Goal: Task Accomplishment & Management: Use online tool/utility

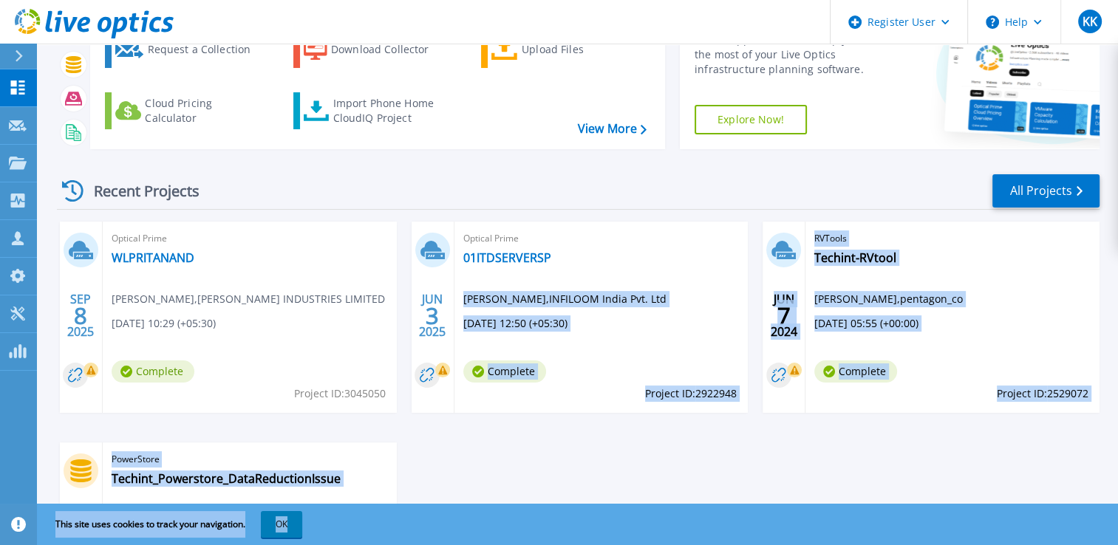
click at [590, 389] on html "Register User Help KK Dell User Khushi Kawad Khushi.Kawad@dell.com Dell My Prof…" at bounding box center [559, 145] width 1118 height 488
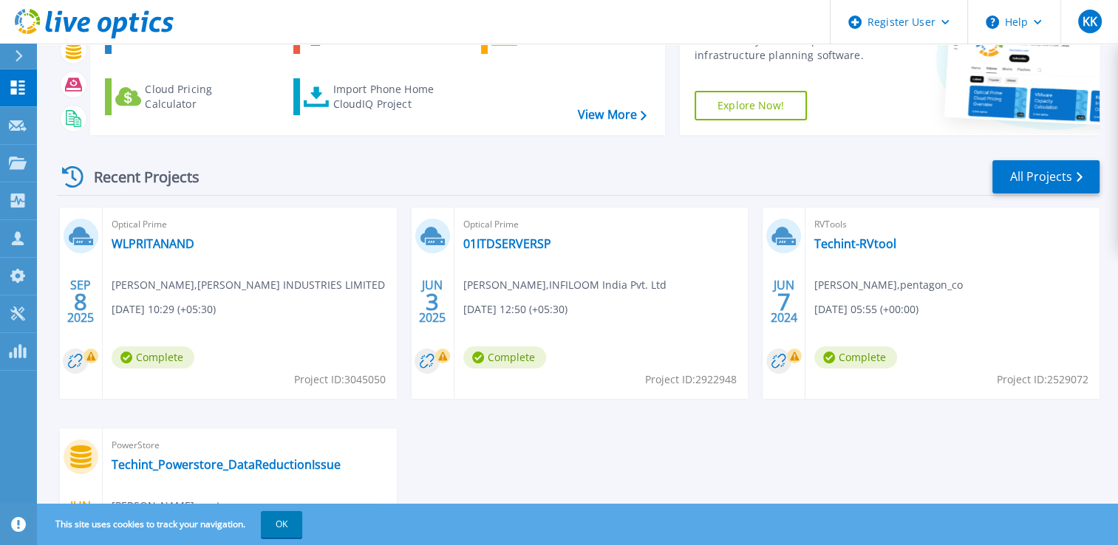
click at [576, 230] on span "Optical Prime" at bounding box center [601, 224] width 276 height 16
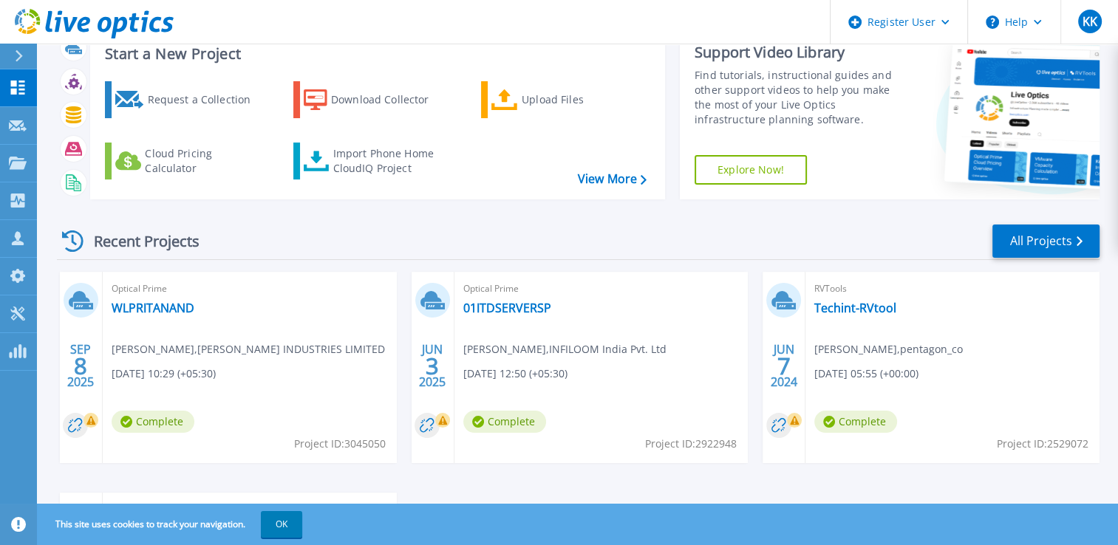
scroll to position [54, 0]
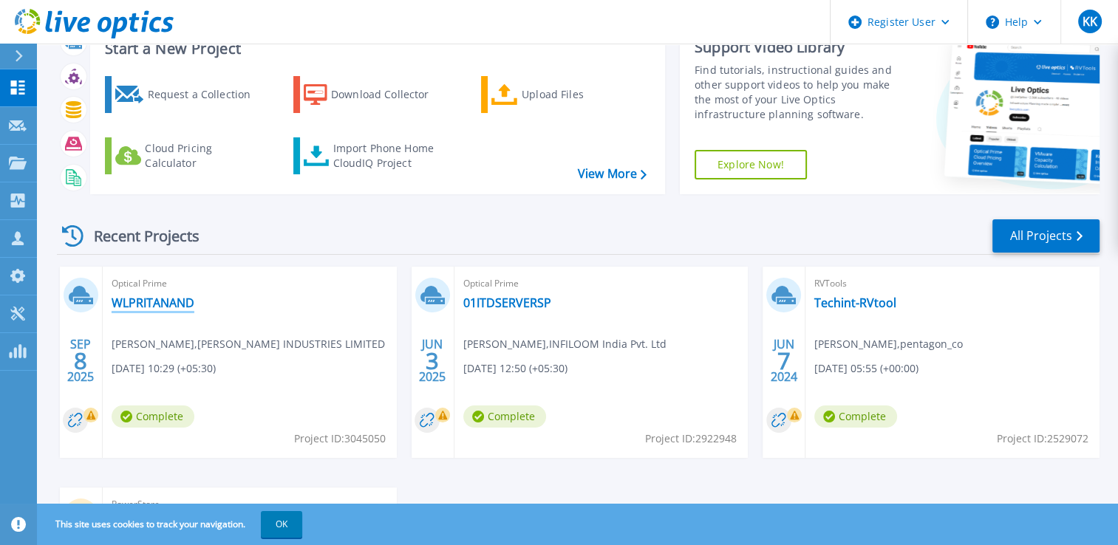
click at [147, 300] on link "WLPRITANAND" at bounding box center [153, 302] width 83 height 15
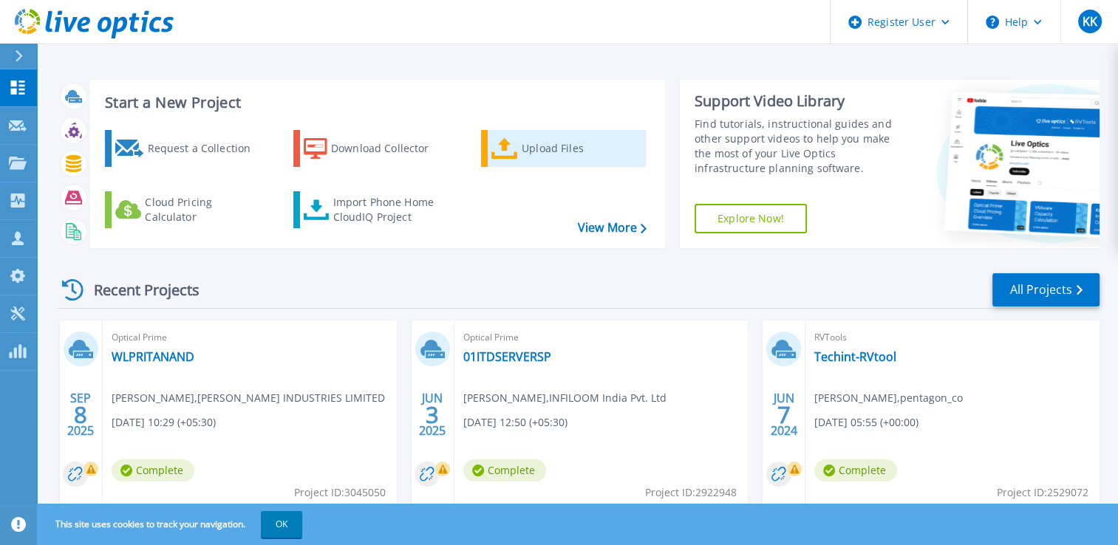
click at [519, 152] on link "Upload Files" at bounding box center [563, 148] width 165 height 37
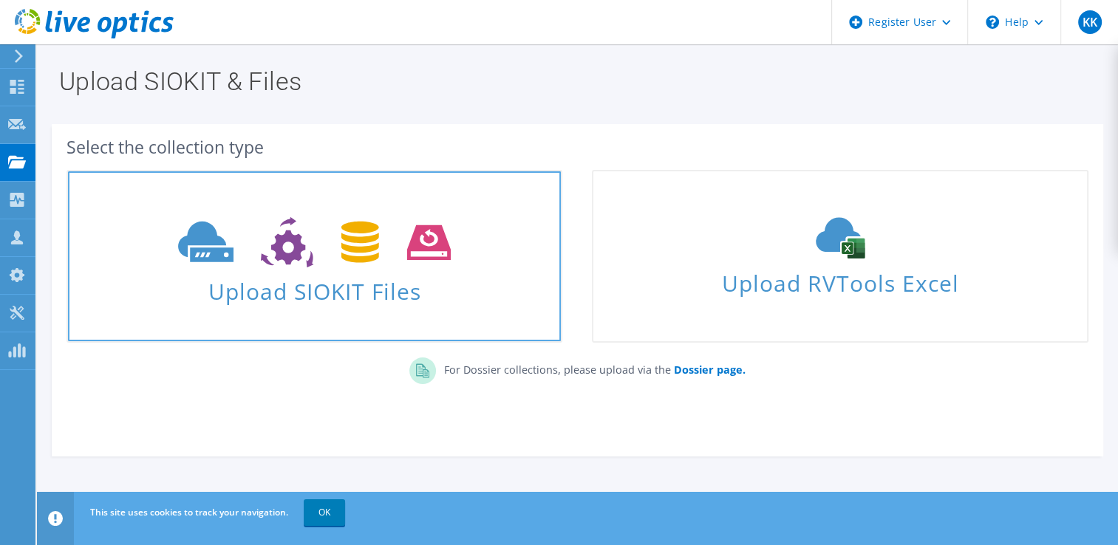
click at [316, 266] on icon at bounding box center [314, 242] width 273 height 51
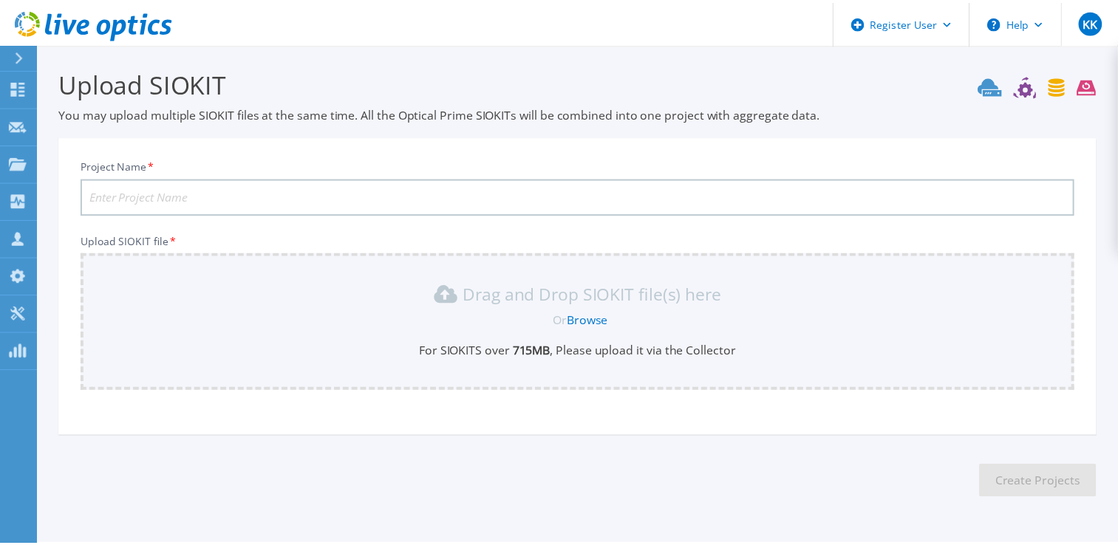
scroll to position [41, 0]
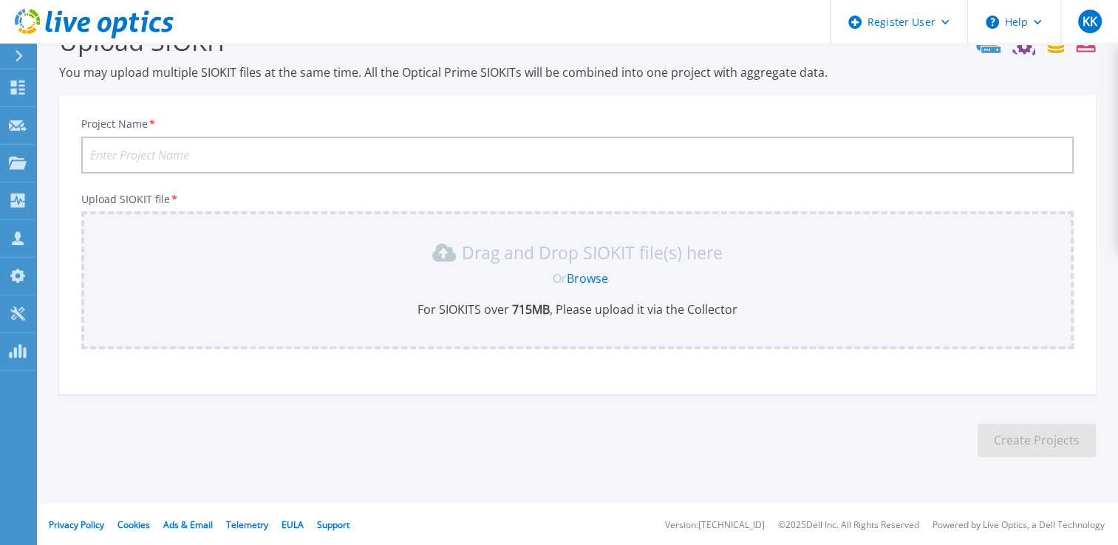
click at [583, 279] on link "Browse" at bounding box center [587, 278] width 41 height 16
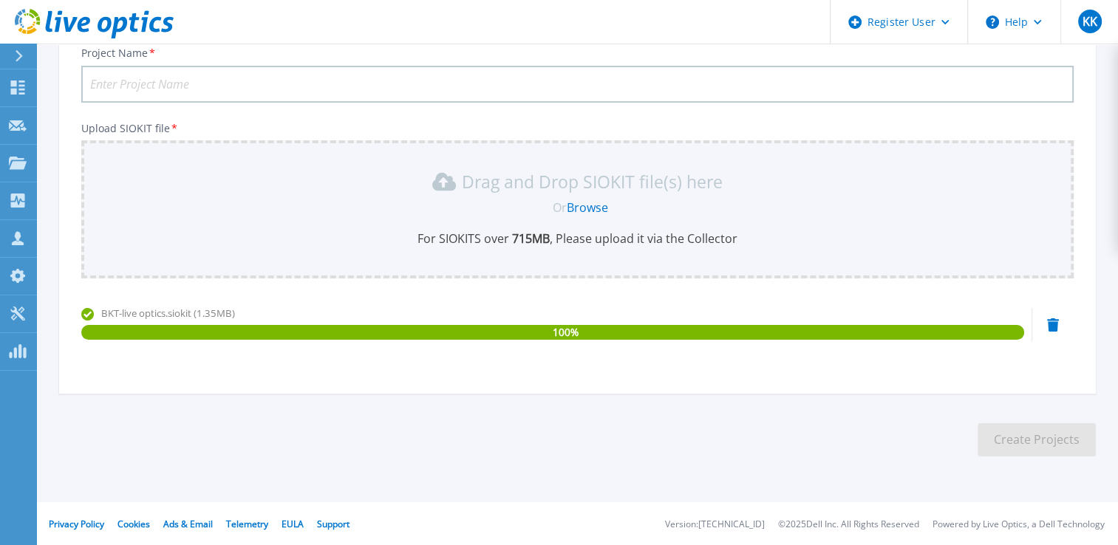
scroll to position [0, 0]
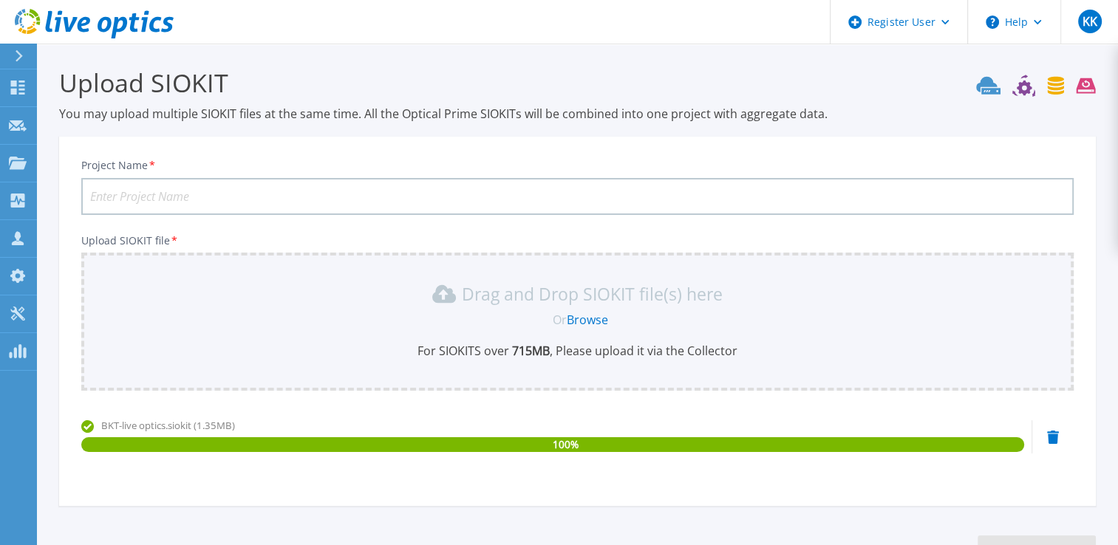
click at [184, 205] on input "Project Name *" at bounding box center [577, 196] width 992 height 37
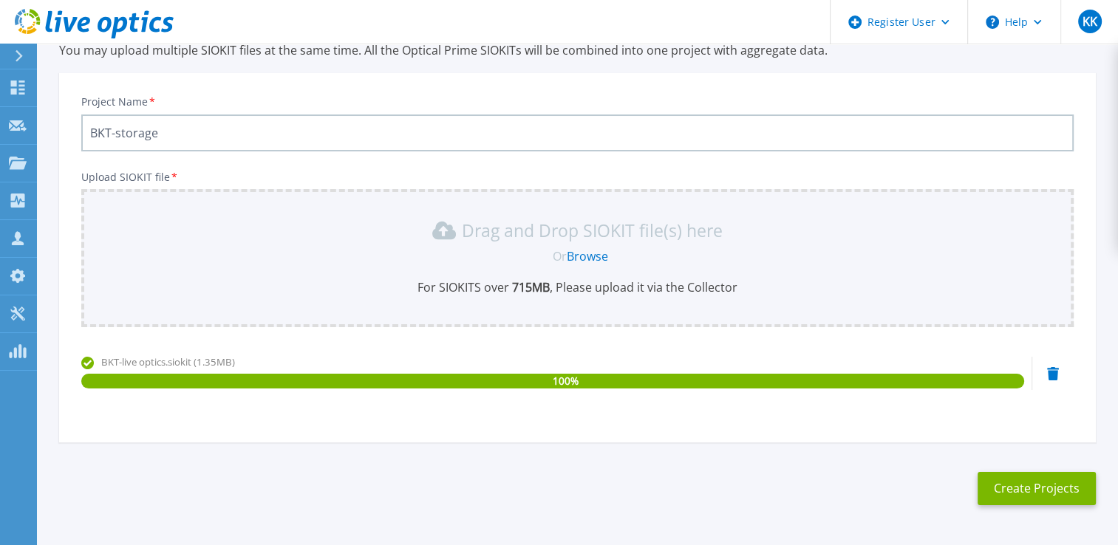
scroll to position [112, 0]
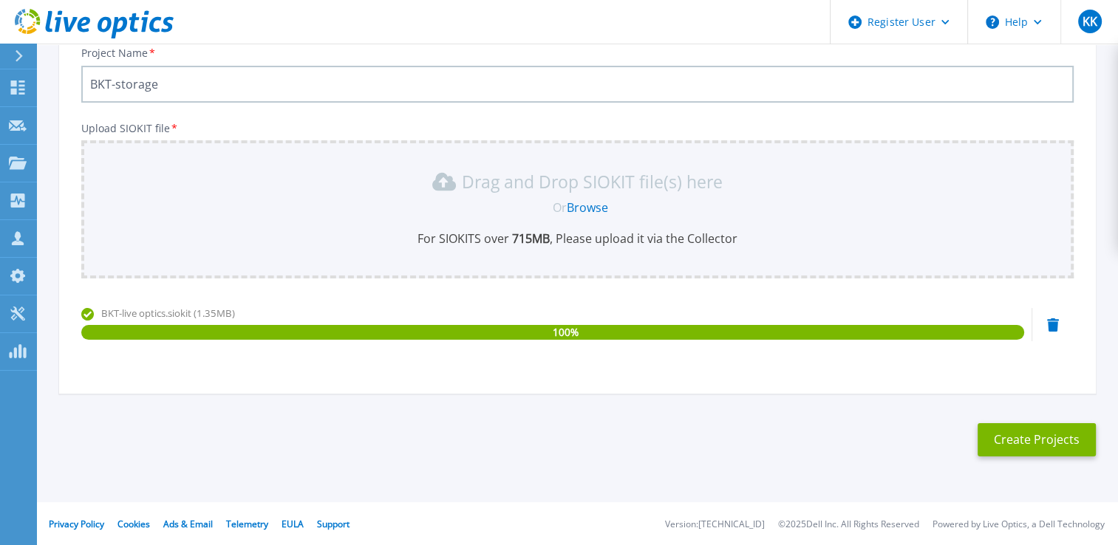
click at [391, 385] on div "Project Name * BKT-storage Upload SIOKIT file * Drag and Drop SIOKIT file(s) he…" at bounding box center [577, 214] width 1036 height 360
click at [251, 99] on input "BKT-storage" at bounding box center [577, 84] width 992 height 37
type input "BKT-HCI"
click at [991, 445] on button "Create Projects" at bounding box center [1036, 439] width 118 height 33
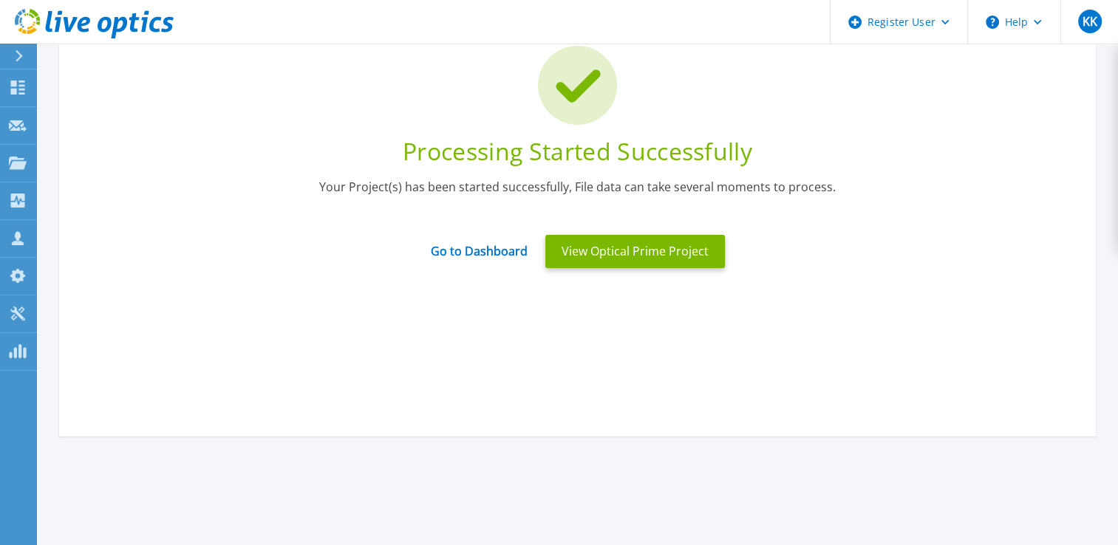
scroll to position [0, 0]
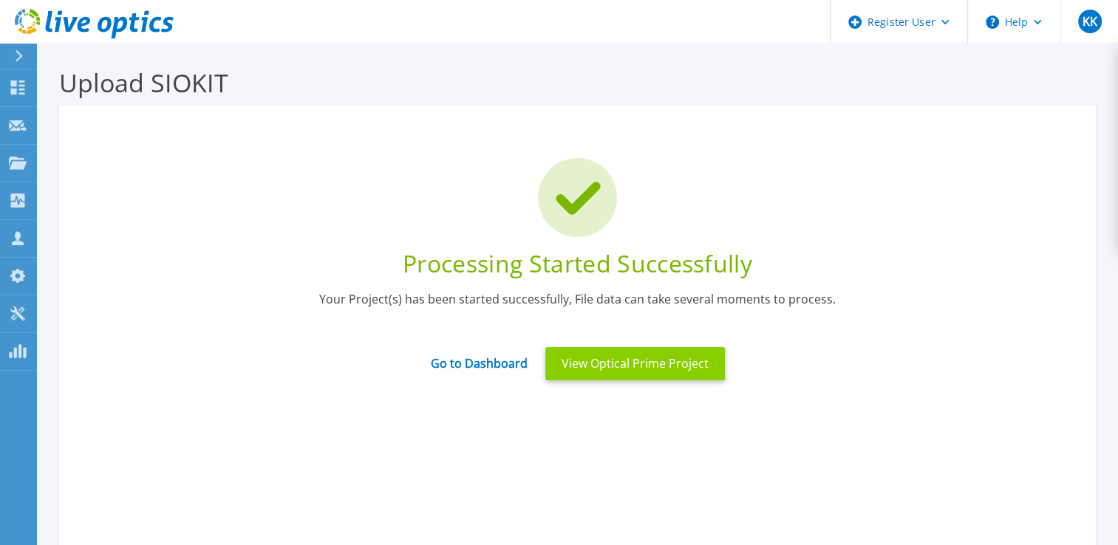
click at [640, 366] on button "View Optical Prime Project" at bounding box center [634, 363] width 179 height 33
